Goal: Register for event/course

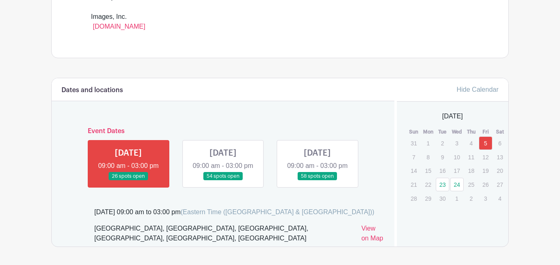
scroll to position [404, 0]
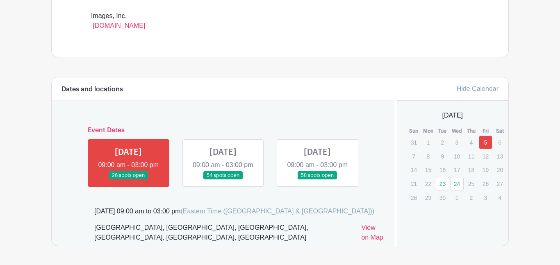
click at [128, 180] on link at bounding box center [128, 180] width 0 height 0
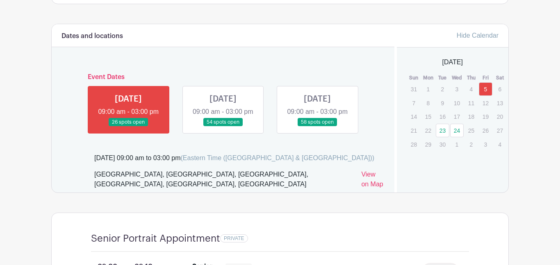
scroll to position [457, 0]
click at [459, 120] on p "17" at bounding box center [457, 116] width 14 height 13
click at [456, 127] on link "24" at bounding box center [457, 130] width 14 height 14
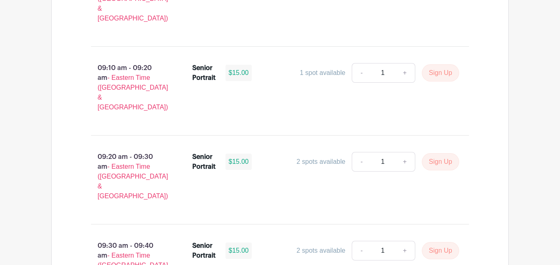
scroll to position [745, 0]
click at [441, 64] on button "Sign Up" at bounding box center [440, 72] width 37 height 17
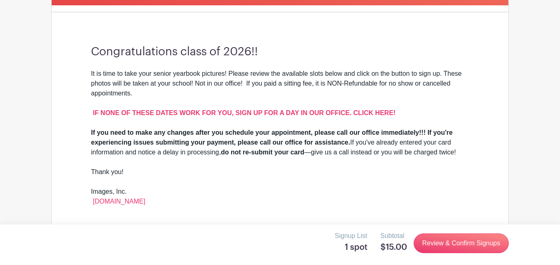
scroll to position [229, 0]
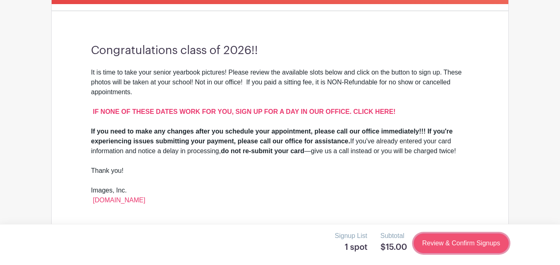
click at [454, 243] on link "Review & Confirm Signups" at bounding box center [460, 244] width 95 height 20
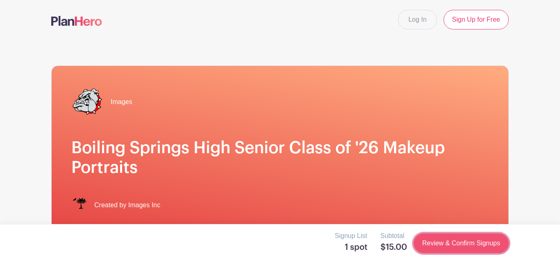
click at [454, 243] on link "Review & Confirm Signups" at bounding box center [460, 244] width 95 height 20
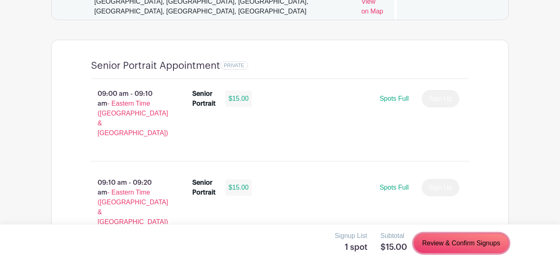
scroll to position [629, 0]
click at [482, 252] on link "Review & Confirm Signups" at bounding box center [460, 244] width 95 height 20
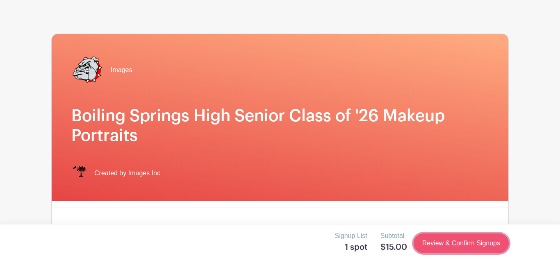
scroll to position [0, 0]
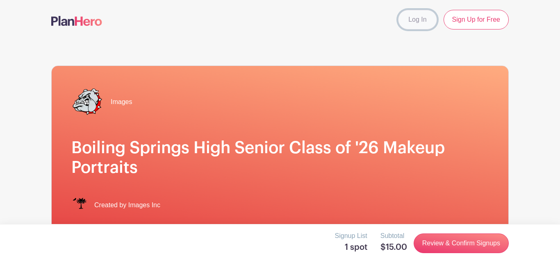
click at [407, 21] on link "Log In" at bounding box center [417, 20] width 39 height 20
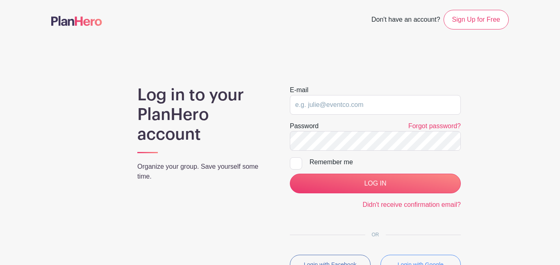
click at [337, 161] on div "Remember me" at bounding box center [384, 162] width 151 height 10
click at [295, 161] on input "Remember me" at bounding box center [292, 159] width 5 height 5
checkbox input "true"
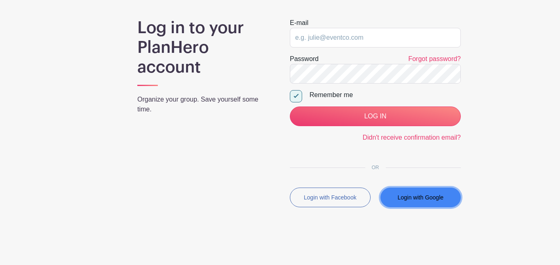
click at [425, 204] on button "Login with Google" at bounding box center [420, 198] width 81 height 20
